Goal: Task Accomplishment & Management: Use online tool/utility

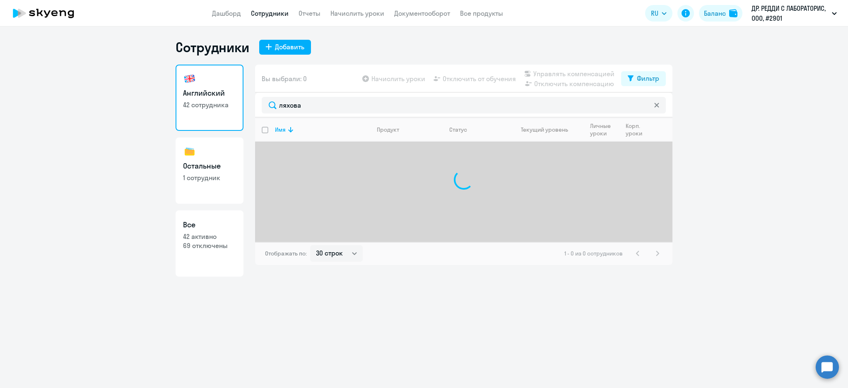
select select "30"
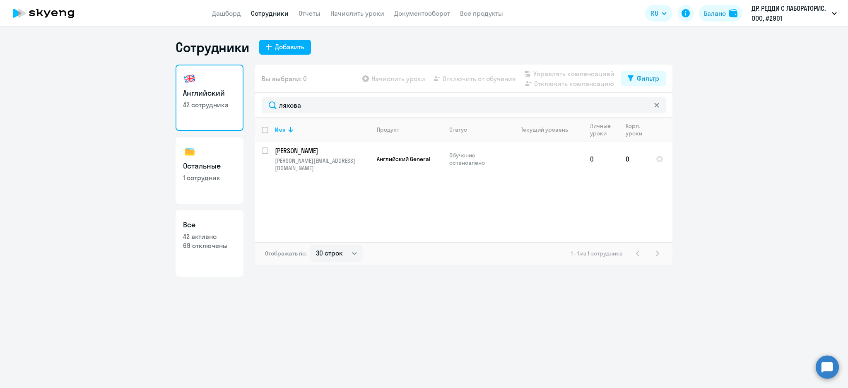
drag, startPoint x: 393, startPoint y: 106, endPoint x: 245, endPoint y: 106, distance: 147.7
click at [245, 106] on div "Английский 42 сотрудника Остальные 1 сотрудник Все 42 активно 69 отключены Вы в…" at bounding box center [423, 171] width 497 height 212
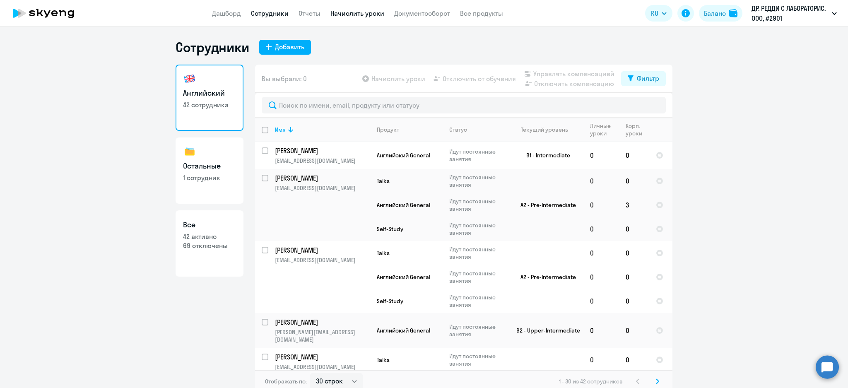
click at [371, 12] on link "Начислить уроки" at bounding box center [357, 13] width 54 height 8
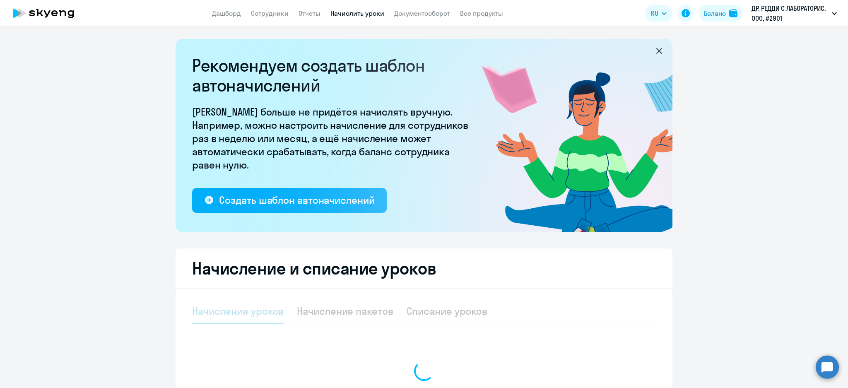
select select "10"
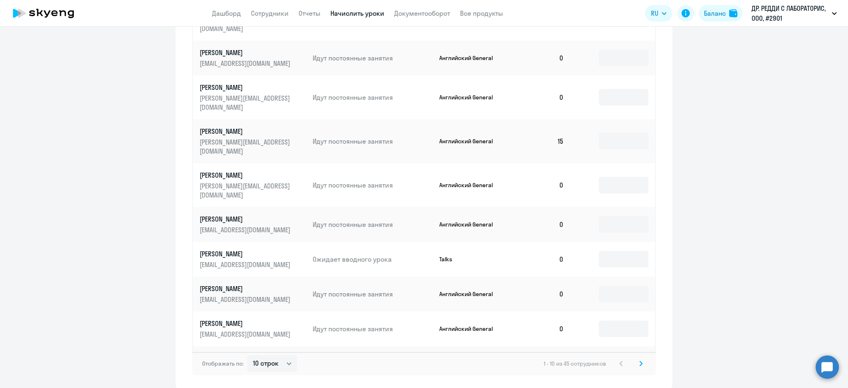
scroll to position [466, 0]
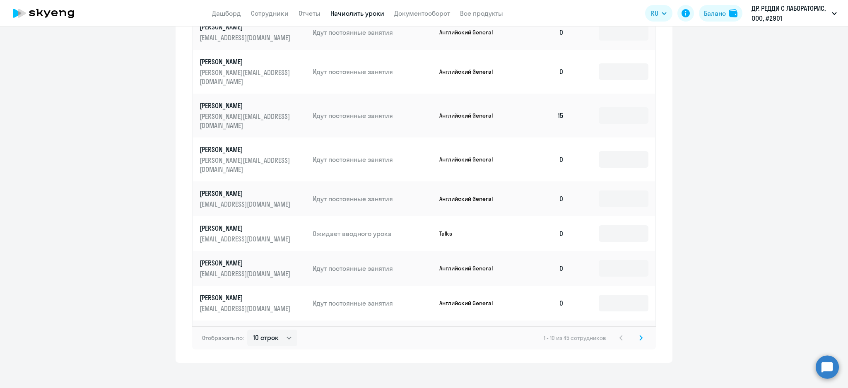
click at [630, 333] on div "1 - 10 из 45 сотрудников" at bounding box center [594, 338] width 102 height 10
click at [636, 333] on svg-icon at bounding box center [641, 338] width 10 height 10
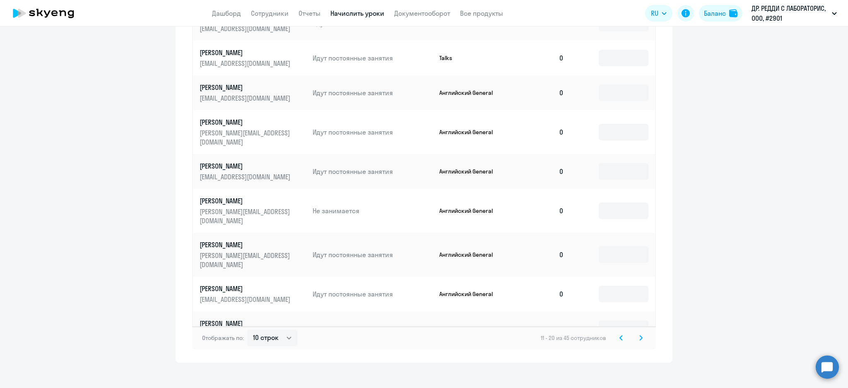
click at [636, 333] on svg-icon at bounding box center [641, 338] width 10 height 10
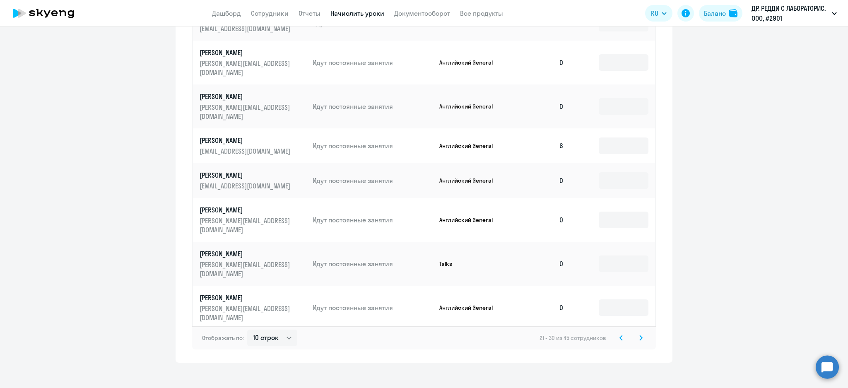
scroll to position [411, 0]
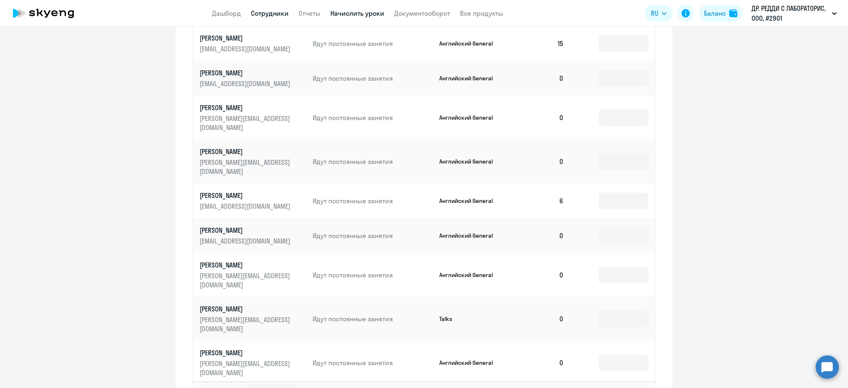
click at [261, 14] on link "Сотрудники" at bounding box center [270, 13] width 38 height 8
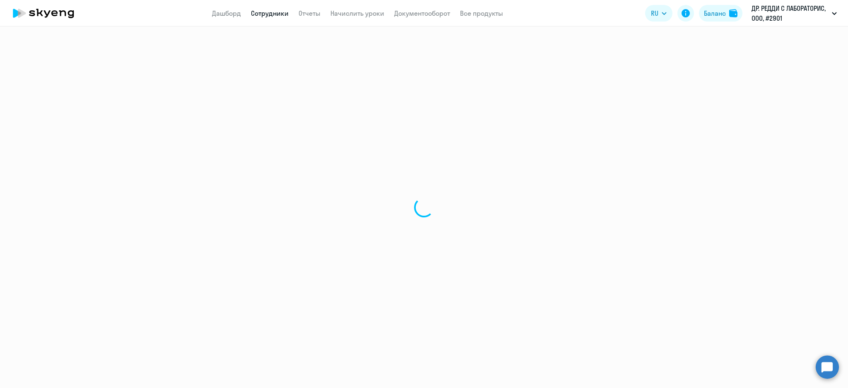
select select "30"
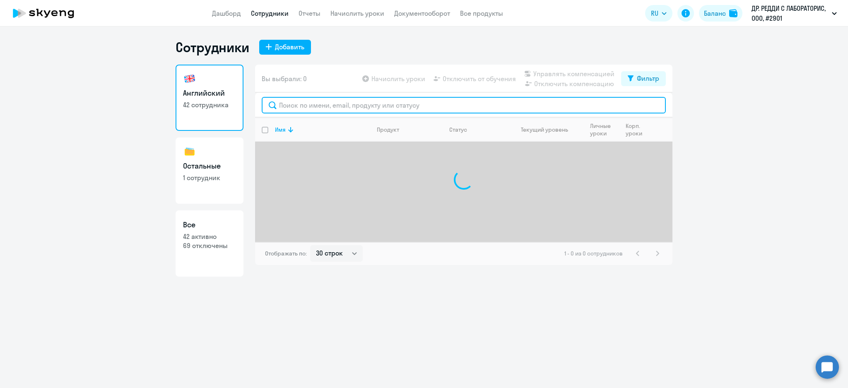
click at [348, 104] on input "text" at bounding box center [464, 105] width 404 height 17
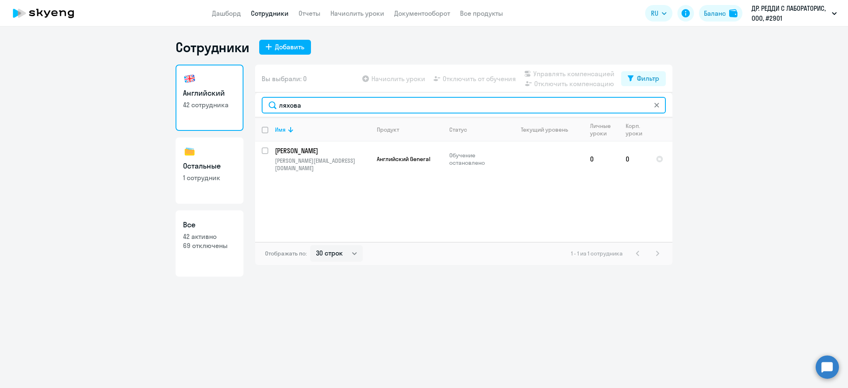
type input "ляхова"
